Goal: Task Accomplishment & Management: Manage account settings

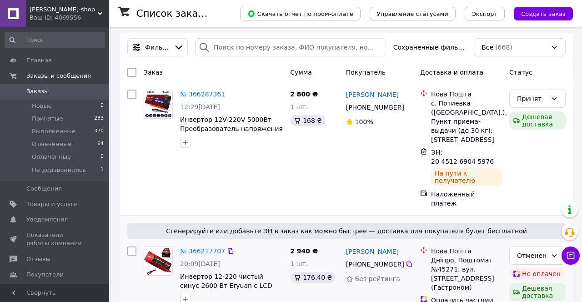
scroll to position [1, 0]
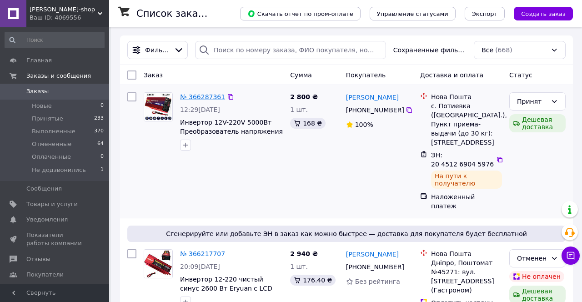
click at [207, 100] on link "№ 366287361" at bounding box center [202, 96] width 45 height 7
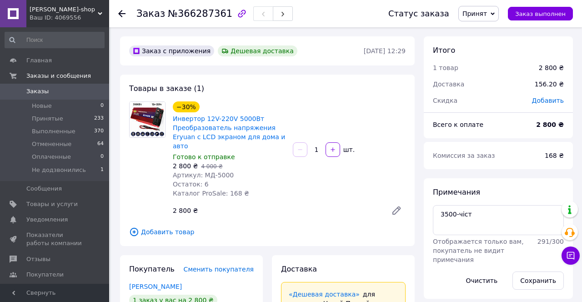
click at [85, 93] on span "0" at bounding box center [96, 91] width 25 height 8
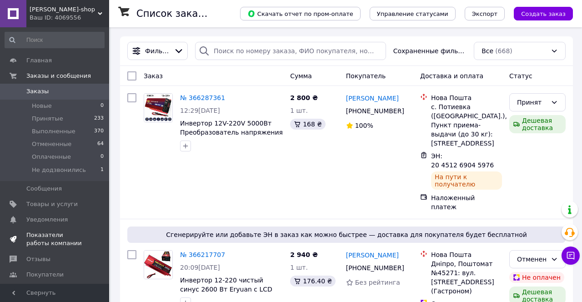
scroll to position [95, 0]
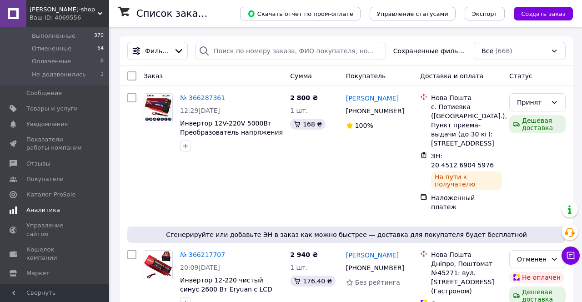
click at [58, 210] on span "Аналитика" at bounding box center [55, 210] width 58 height 8
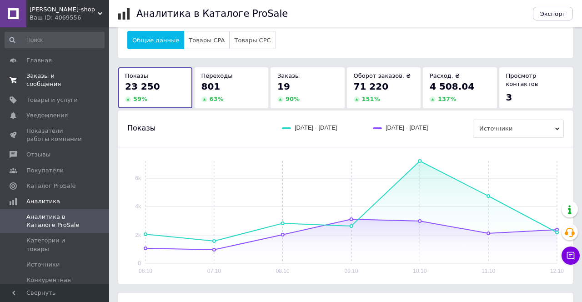
click at [64, 84] on span "Заказы и сообщения" at bounding box center [55, 80] width 58 height 16
